Goal: Information Seeking & Learning: Learn about a topic

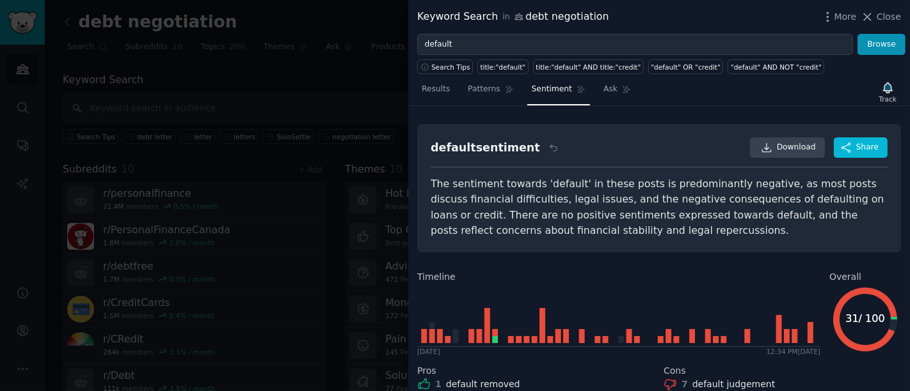
scroll to position [46, 0]
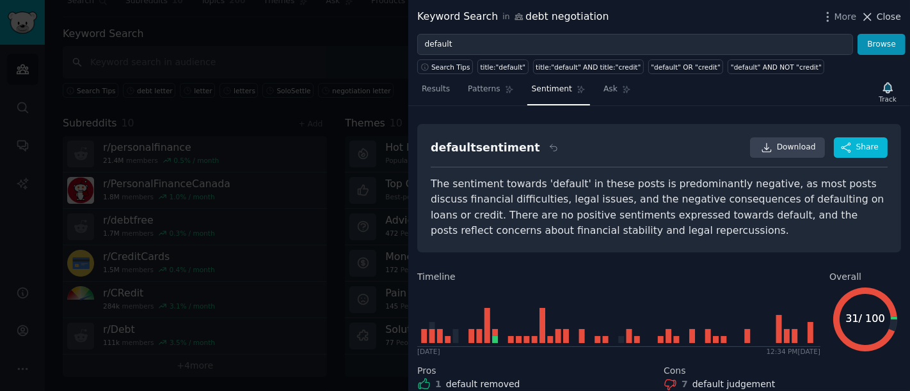
click at [887, 17] on span "Close" at bounding box center [888, 16] width 24 height 13
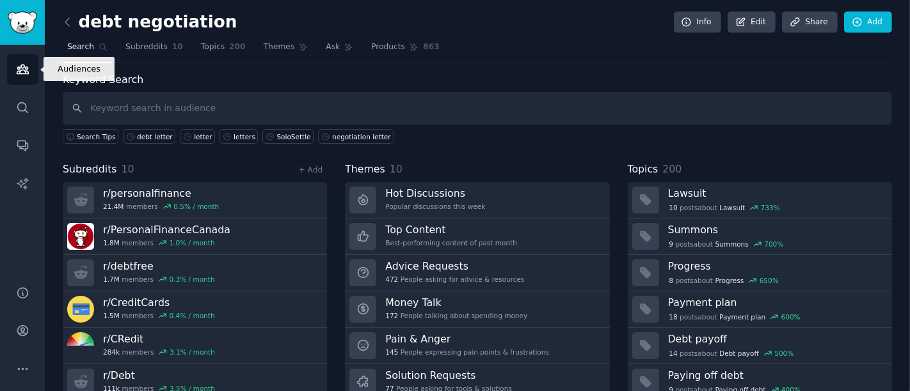
click at [28, 73] on icon "Sidebar" at bounding box center [23, 69] width 12 height 9
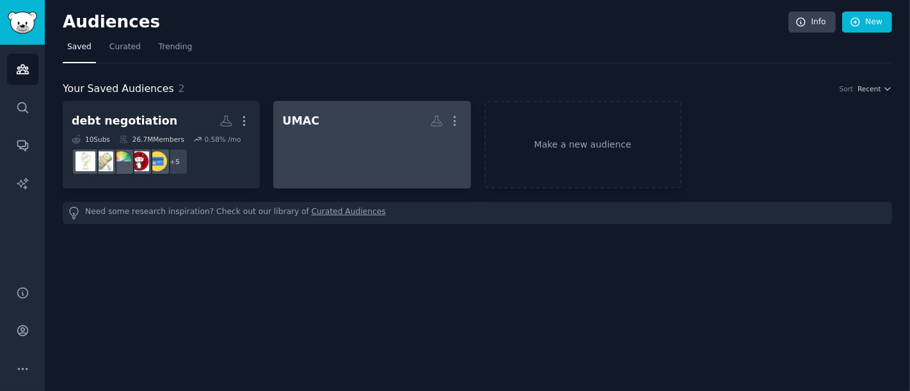
click at [294, 176] on div at bounding box center [371, 154] width 179 height 45
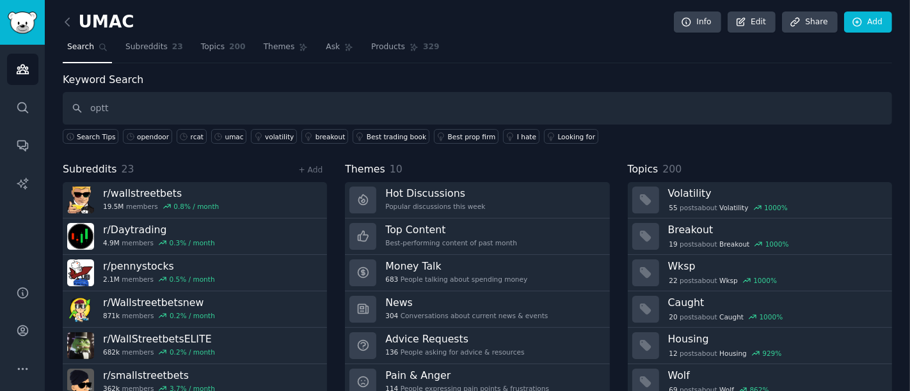
type input "optt"
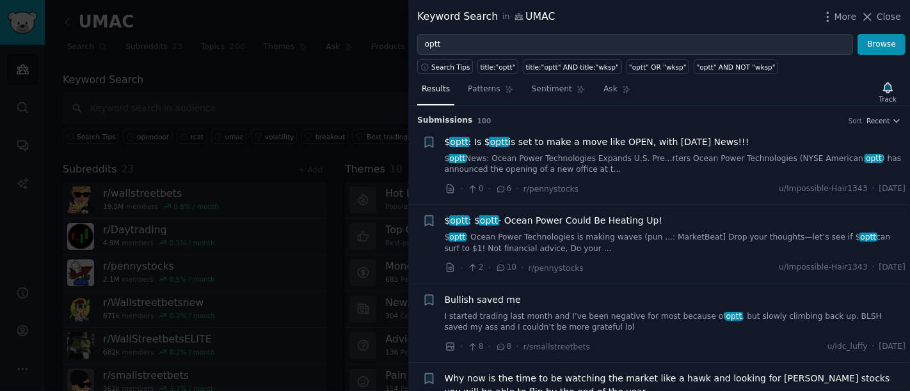
click at [568, 165] on link "$ optt News: Ocean Power Technologies Expands U.S. Pre...rters Ocean Power Tech…" at bounding box center [675, 165] width 461 height 22
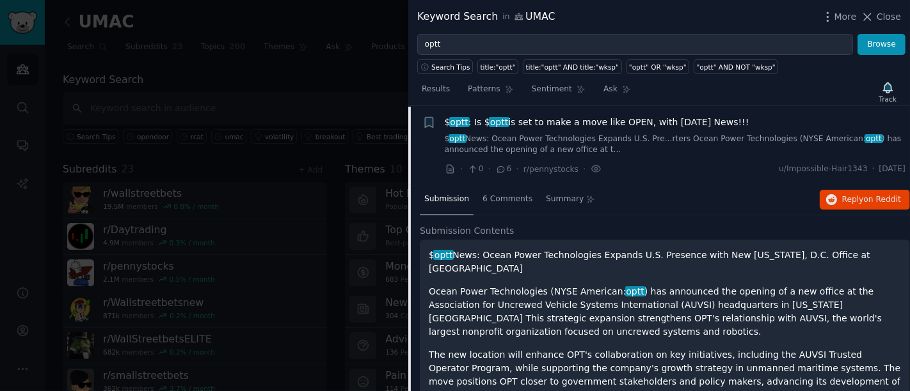
scroll to position [20, 0]
click at [500, 203] on span "6 Comments" at bounding box center [507, 200] width 50 height 12
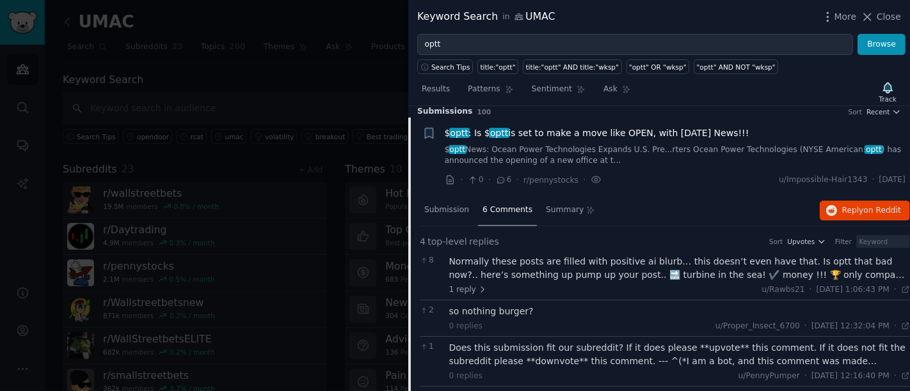
scroll to position [0, 0]
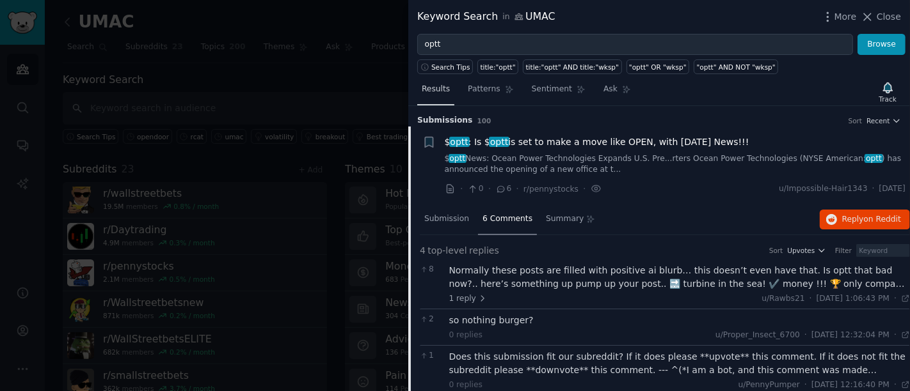
click at [434, 88] on span "Results" at bounding box center [436, 90] width 28 height 12
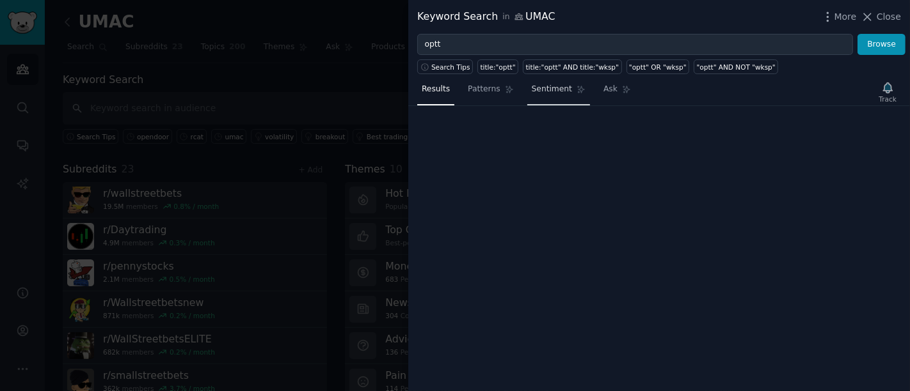
click at [532, 94] on span "Sentiment" at bounding box center [552, 90] width 40 height 12
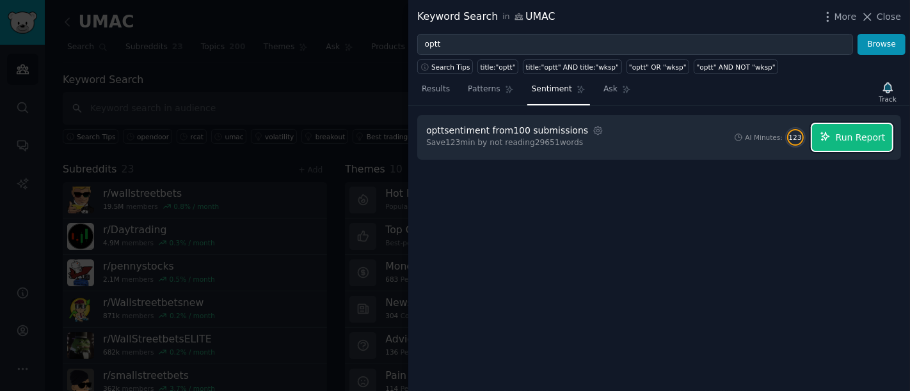
click at [844, 137] on span "Run Report" at bounding box center [860, 137] width 50 height 13
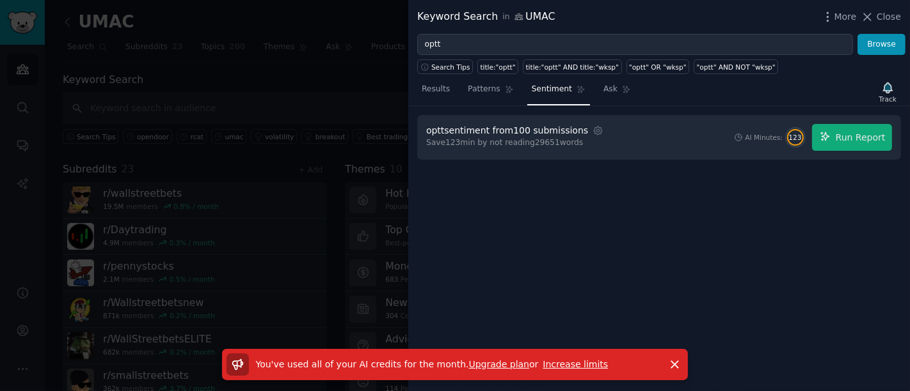
click at [29, 22] on div at bounding box center [455, 195] width 910 height 391
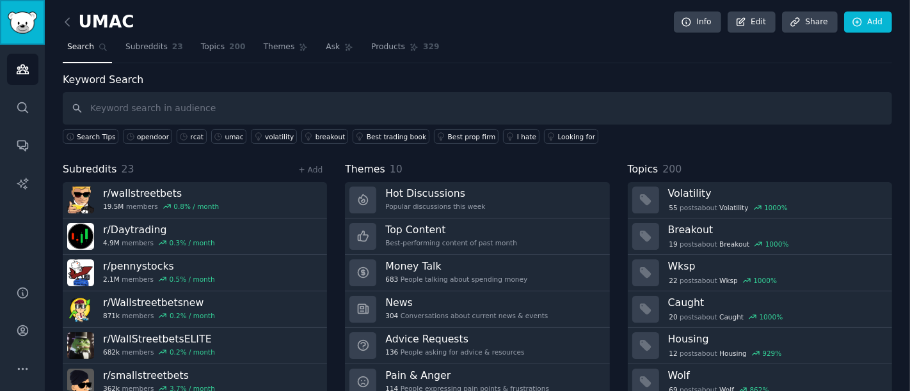
click at [29, 22] on img "Sidebar" at bounding box center [22, 23] width 29 height 22
